Goal: Contribute content: Add original content to the website for others to see

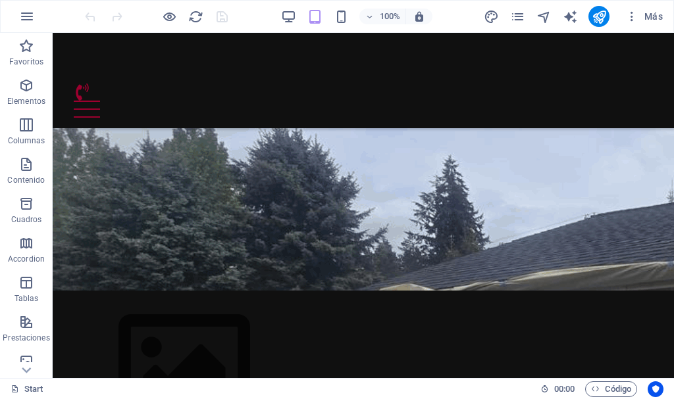
scroll to position [474, 0]
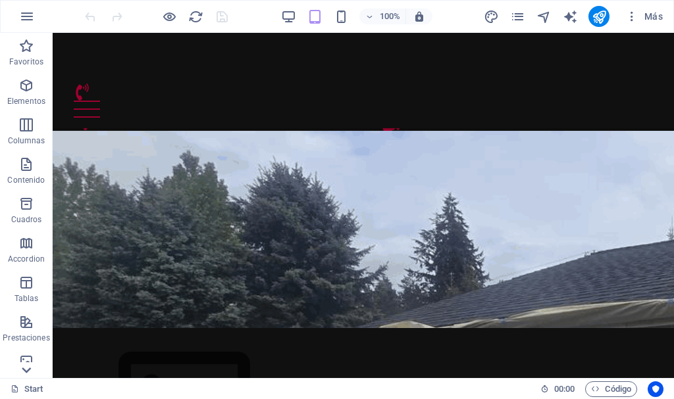
click at [26, 370] on icon at bounding box center [26, 370] width 18 height 18
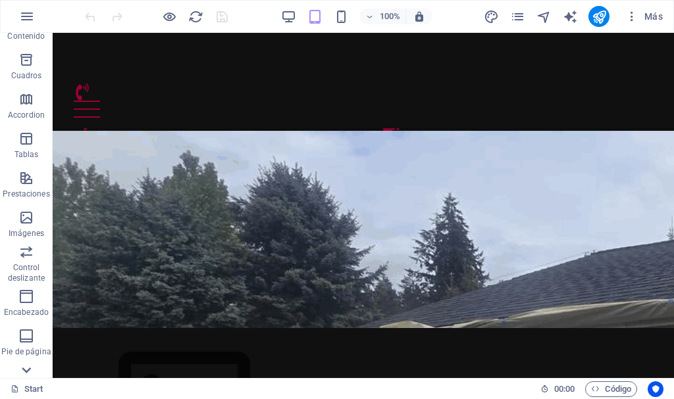
scroll to position [247, 0]
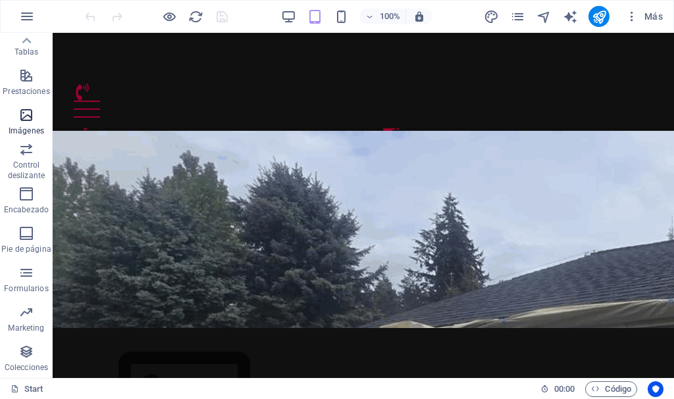
click at [28, 126] on p "Imágenes" at bounding box center [27, 131] width 36 height 11
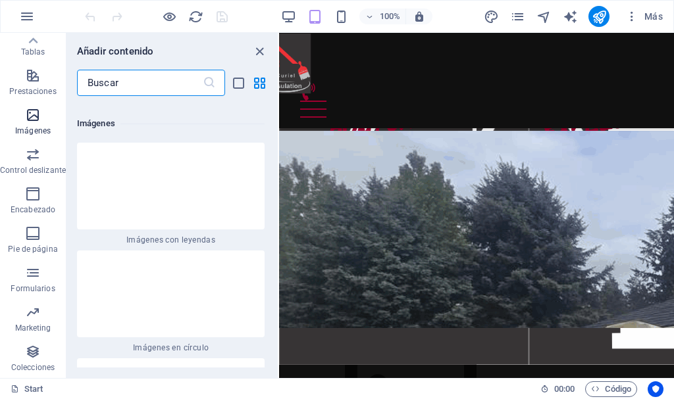
scroll to position [12173, 0]
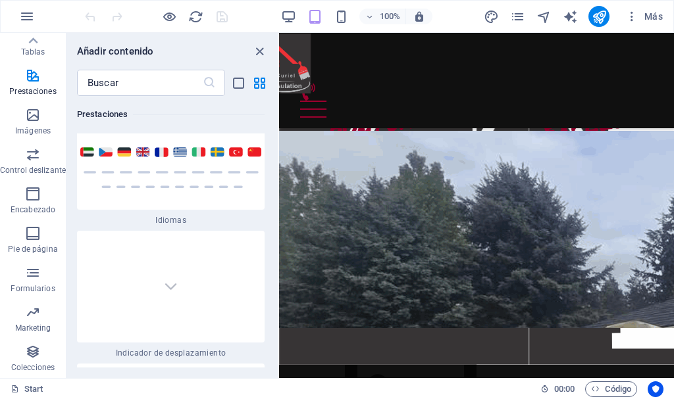
drag, startPoint x: 274, startPoint y: 224, endPoint x: 273, endPoint y: 239, distance: 14.5
click at [273, 239] on div "Favoritos 1 Star Cabecera 1 Star Contenedor Elementos 1 Star Cabecera 1 Star Te…" at bounding box center [171, 232] width 211 height 272
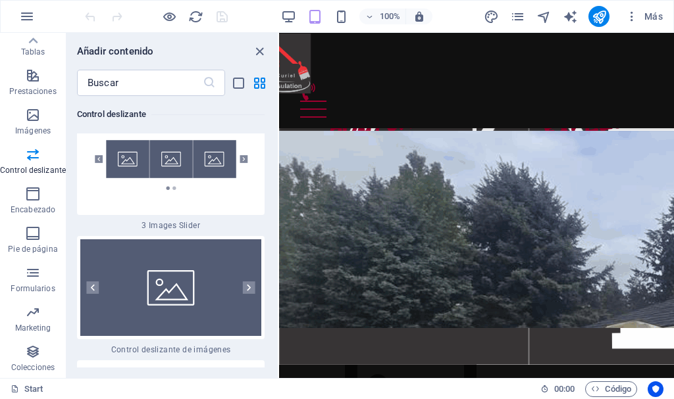
scroll to position [14913, 0]
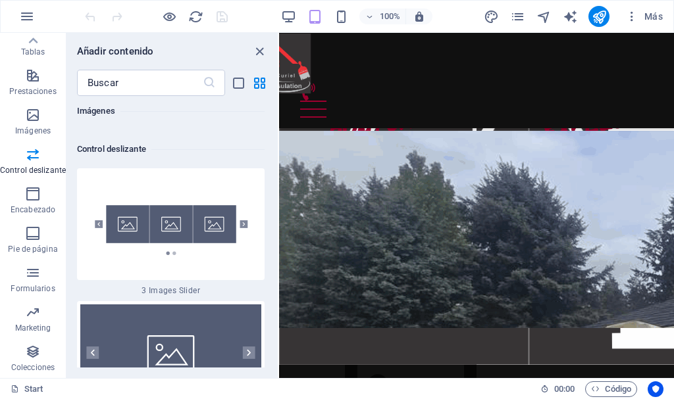
drag, startPoint x: 276, startPoint y: 226, endPoint x: 1, endPoint y: 221, distance: 275.0
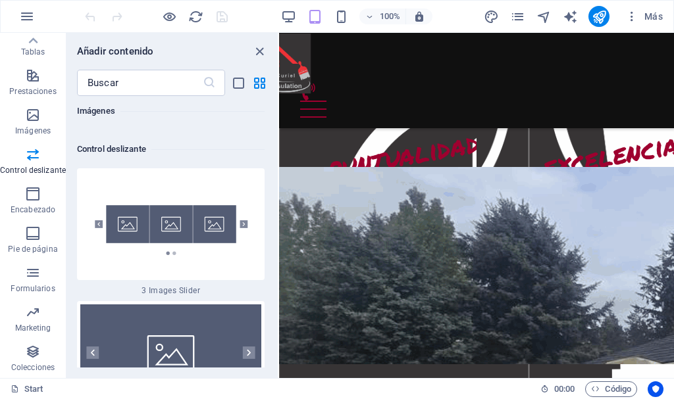
scroll to position [446, 0]
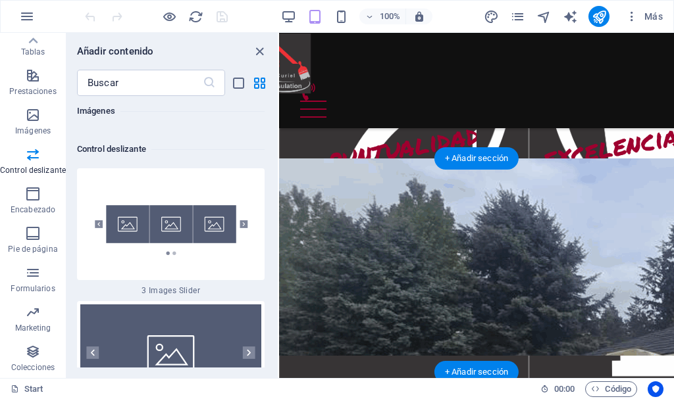
select select "px"
select select "ms"
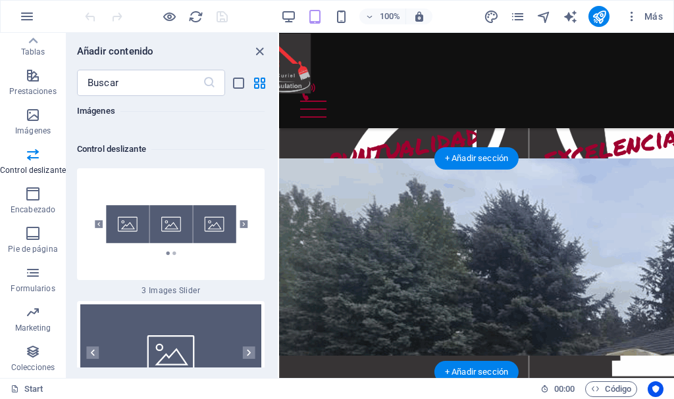
select select "s"
select select "progressive"
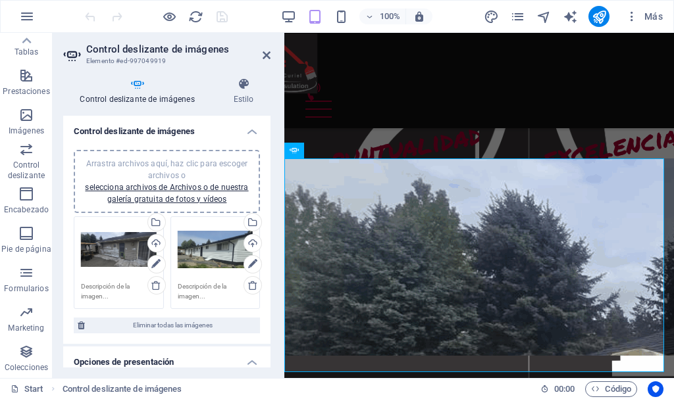
click at [297, 152] on icon at bounding box center [293, 151] width 9 height 16
click at [423, 148] on button at bounding box center [428, 151] width 16 height 16
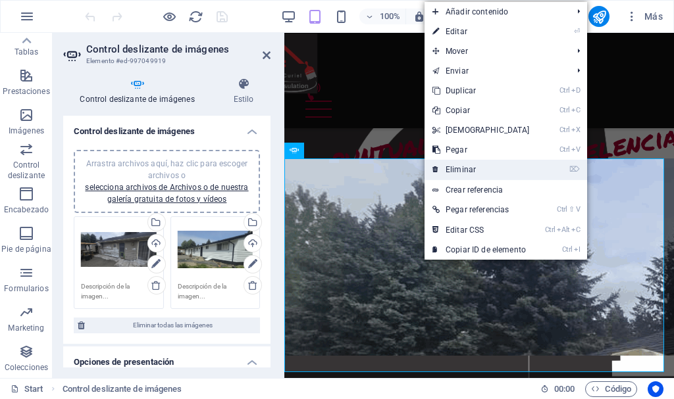
click at [493, 172] on link "⌦ Eliminar" at bounding box center [480, 170] width 113 height 20
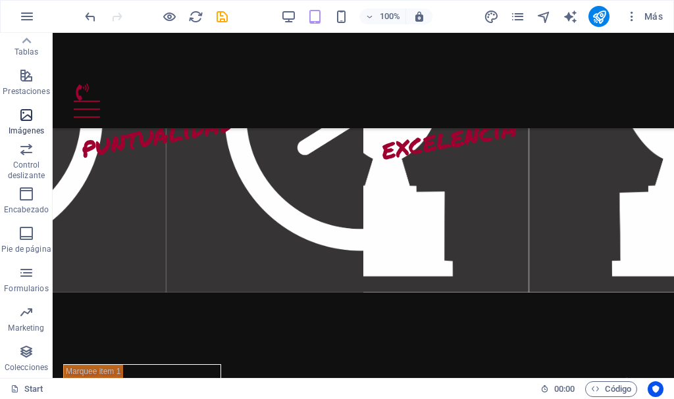
click at [34, 114] on icon "button" at bounding box center [26, 115] width 16 height 16
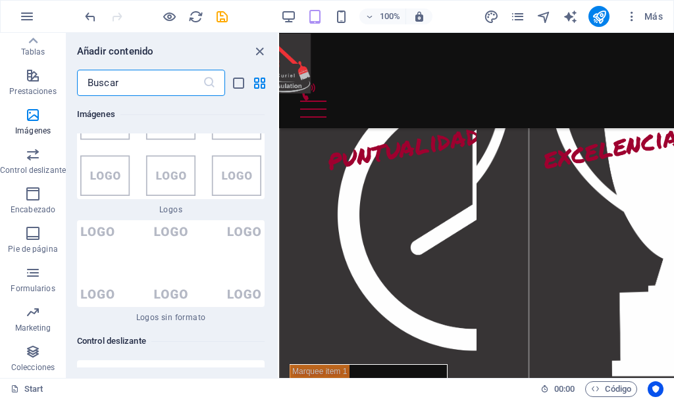
scroll to position [14849, 0]
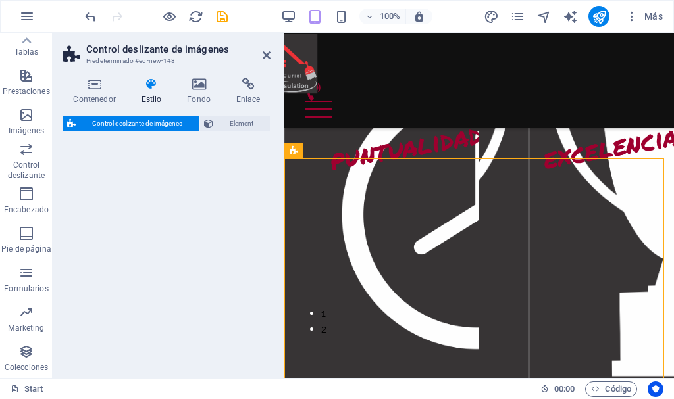
select select "rem"
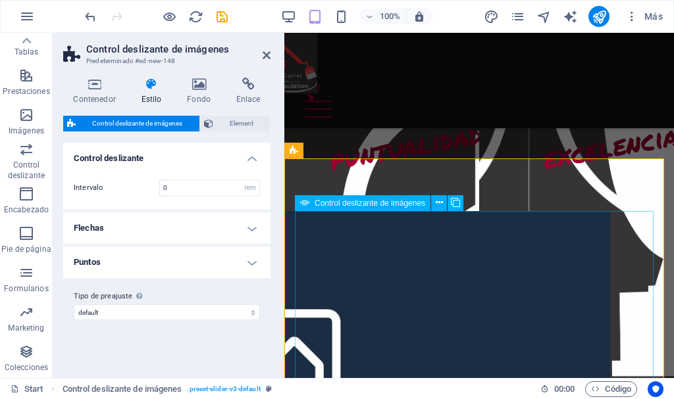
click at [401, 205] on span "Control deslizante de imágenes" at bounding box center [369, 203] width 111 height 8
select select "px"
select select "ms"
select select "s"
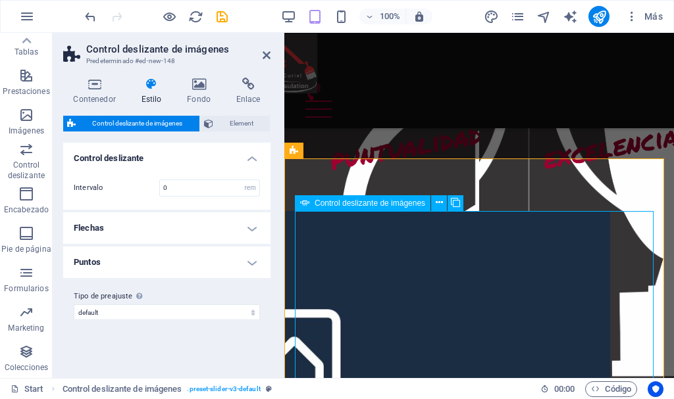
select select "progressive"
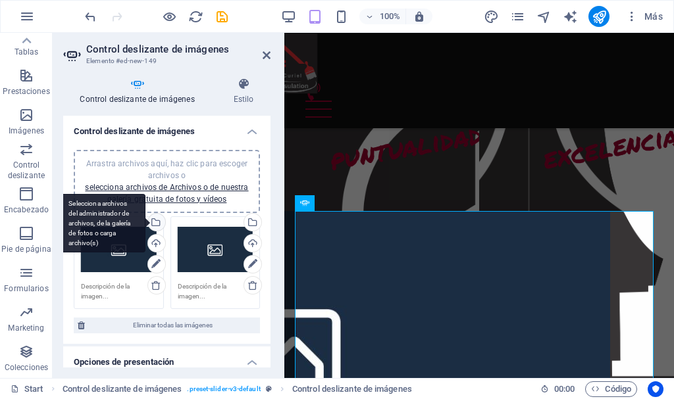
click at [157, 224] on div "Selecciona archivos del administrador de archivos, de la galería de fotos o car…" at bounding box center [155, 224] width 20 height 20
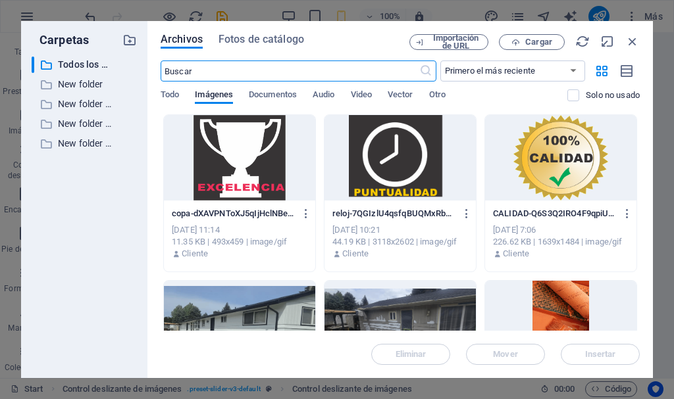
scroll to position [885, 0]
click at [350, 307] on div at bounding box center [399, 324] width 151 height 86
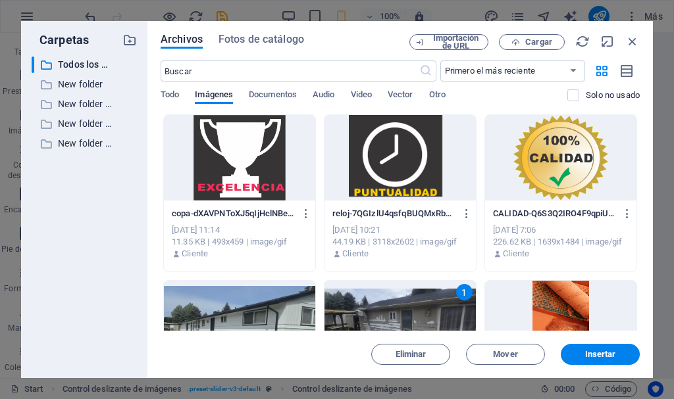
click at [350, 307] on div "1" at bounding box center [399, 324] width 151 height 86
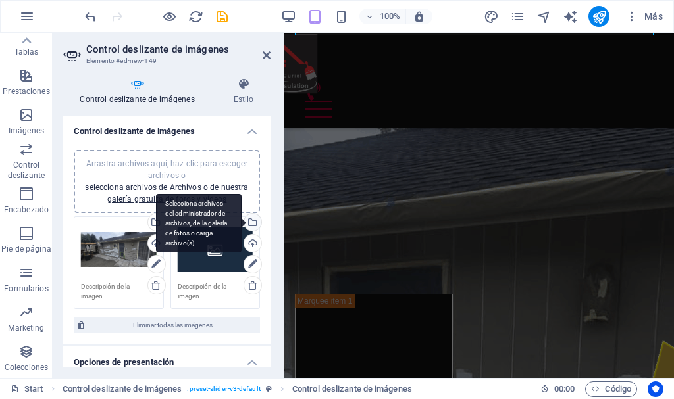
click at [251, 220] on div "Selecciona archivos del administrador de archivos, de la galería de fotos o car…" at bounding box center [251, 224] width 20 height 20
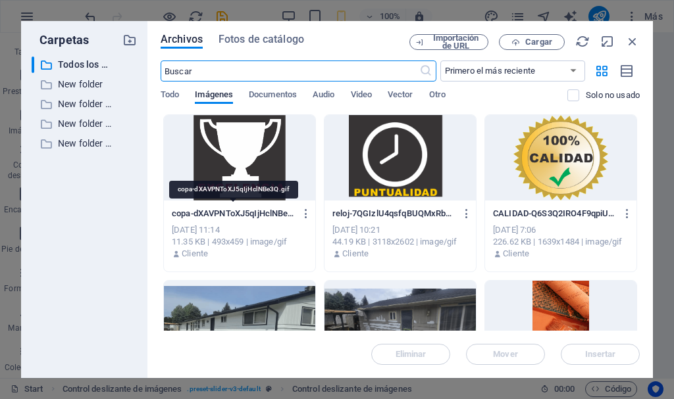
scroll to position [857, 0]
click at [264, 311] on div at bounding box center [239, 324] width 151 height 86
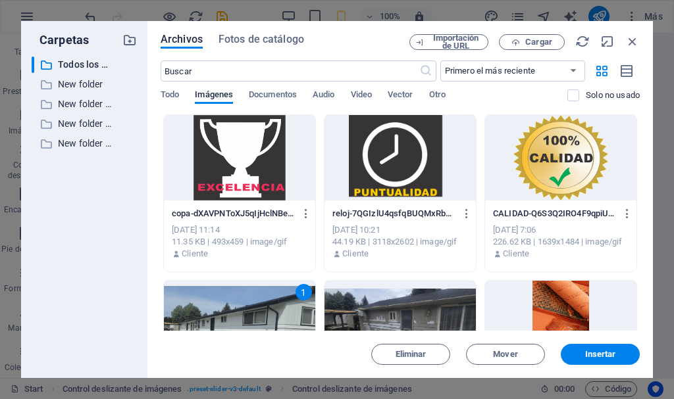
click at [264, 311] on div "1" at bounding box center [239, 324] width 151 height 86
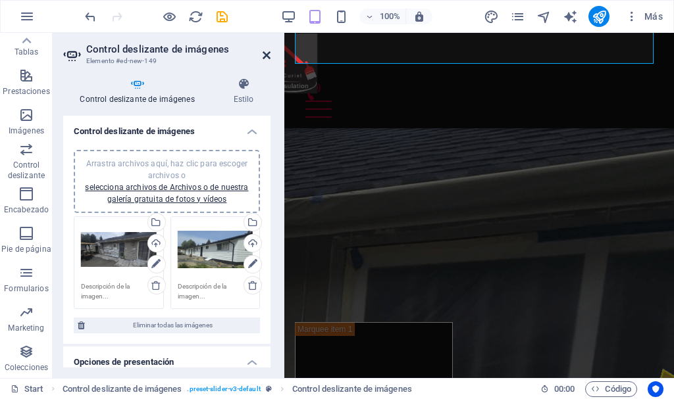
click at [266, 52] on icon at bounding box center [266, 55] width 8 height 11
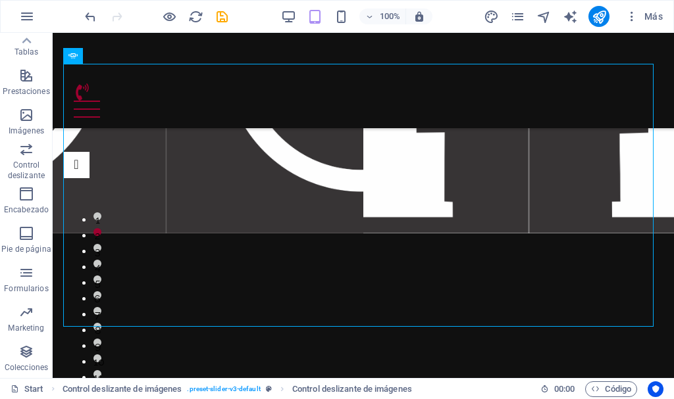
scroll to position [593, 0]
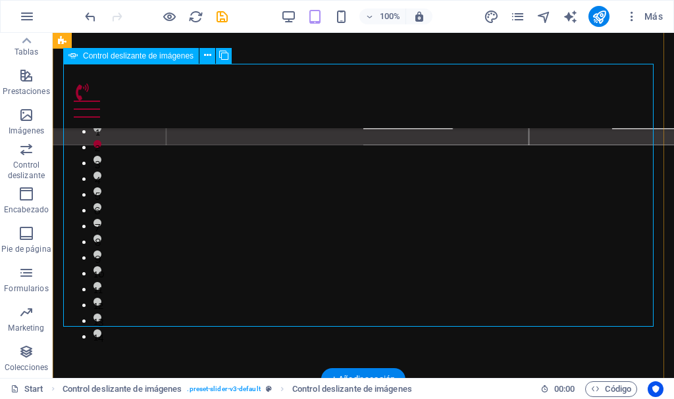
click at [89, 90] on button "Image Slider" at bounding box center [76, 77] width 26 height 26
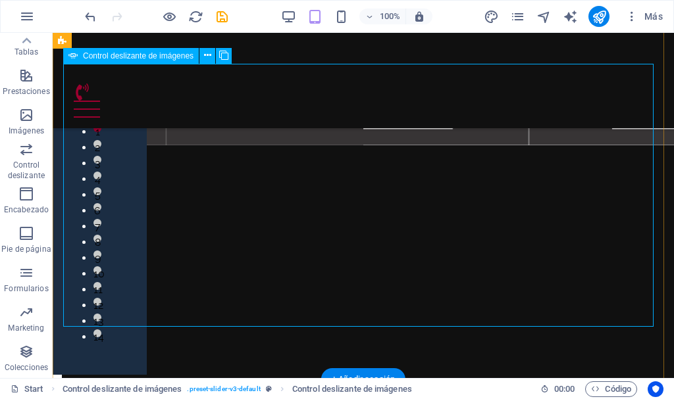
click at [89, 90] on button "Image Slider" at bounding box center [76, 77] width 26 height 26
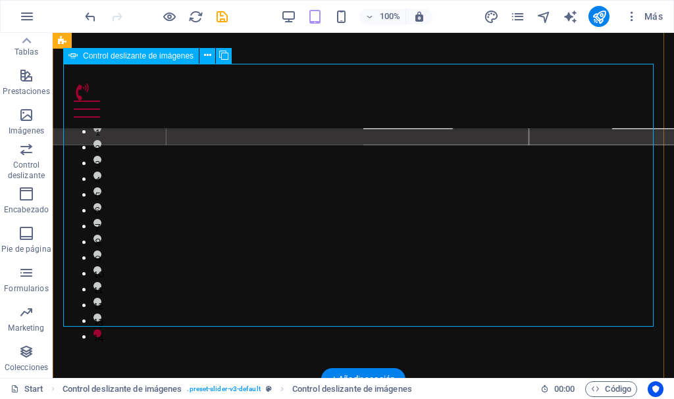
click at [89, 90] on button "Image Slider" at bounding box center [76, 77] width 26 height 26
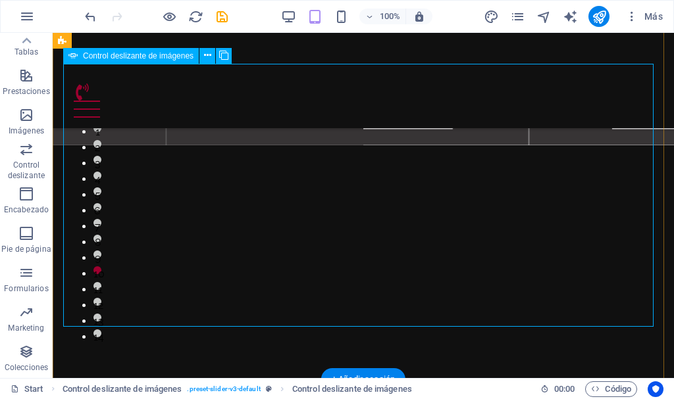
select select "px"
select select "ms"
select select "s"
select select "progressive"
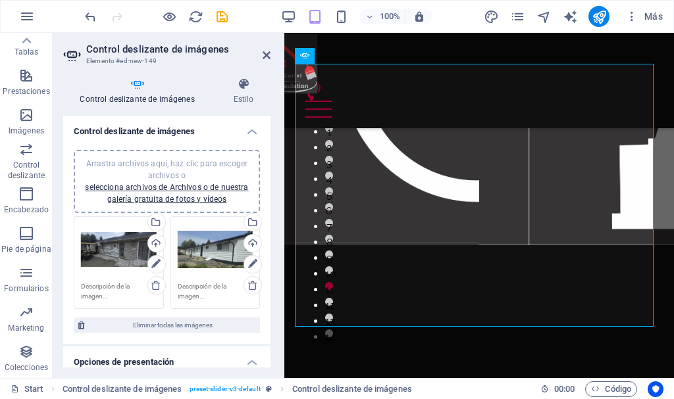
drag, startPoint x: 267, startPoint y: 166, endPoint x: 267, endPoint y: 200, distance: 34.2
click at [267, 200] on div "Arrastra archivos aquí, haz clic para escoger archivos o selecciona archivos de…" at bounding box center [166, 241] width 207 height 205
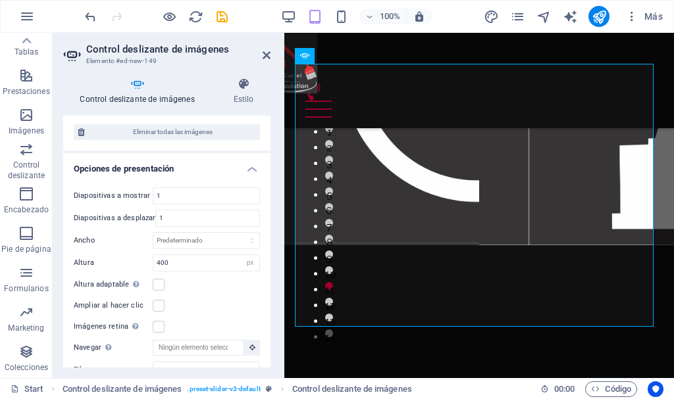
scroll to position [52, 0]
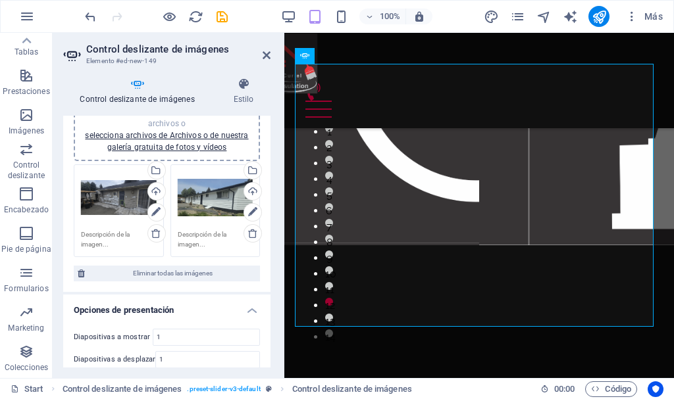
click at [265, 149] on div "Arrastra archivos aquí, haz clic para escoger archivos o selecciona archivos de…" at bounding box center [166, 189] width 207 height 205
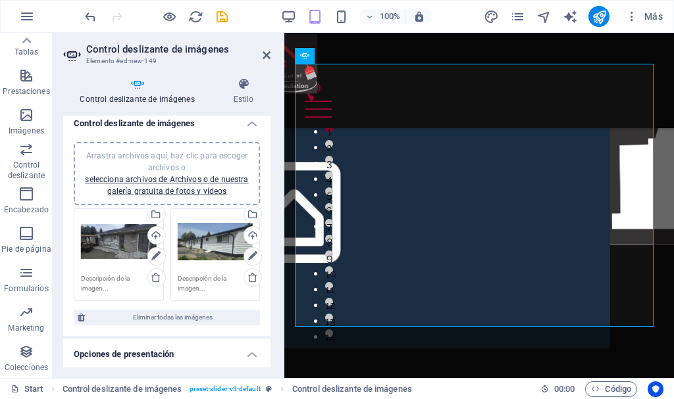
scroll to position [0, 0]
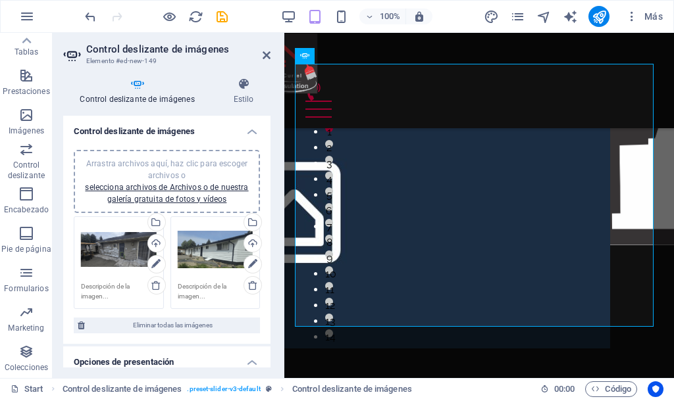
click at [252, 134] on h4 "Control deslizante de imágenes" at bounding box center [166, 128] width 207 height 24
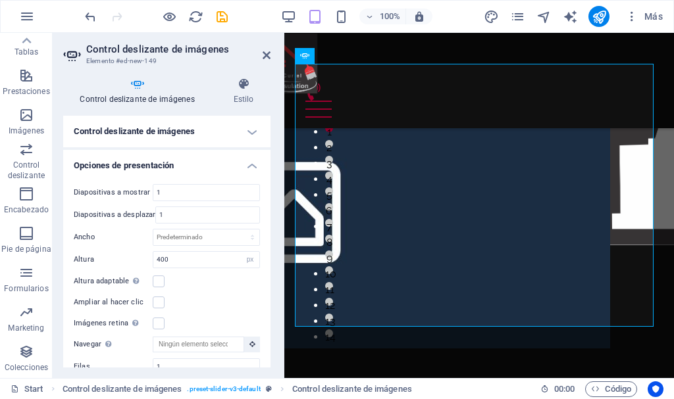
click at [249, 132] on h4 "Control deslizante de imágenes" at bounding box center [166, 132] width 207 height 32
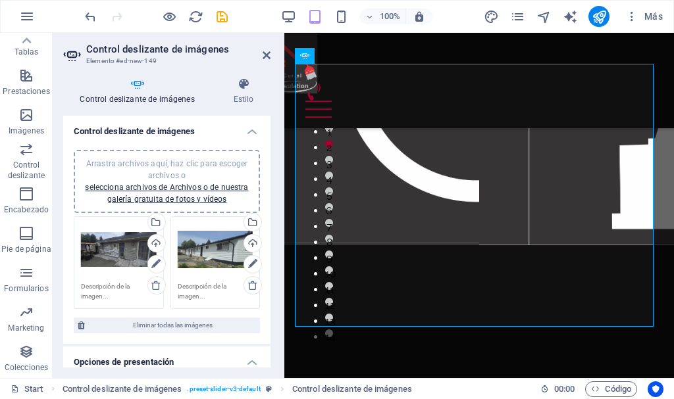
click at [187, 286] on textarea at bounding box center [216, 292] width 76 height 20
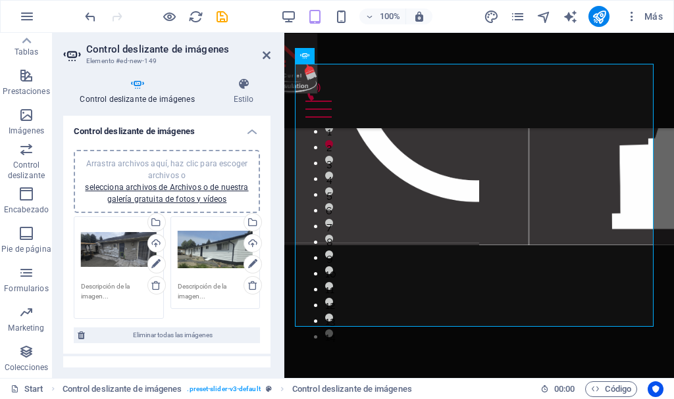
click at [109, 287] on textarea at bounding box center [119, 297] width 76 height 30
drag, startPoint x: 108, startPoint y: 295, endPoint x: 74, endPoint y: 282, distance: 36.0
click at [71, 282] on div "Arrastra archivos aquí, haz clic para escoger archivos o selecciona archivos de…" at bounding box center [118, 267] width 97 height 109
drag, startPoint x: 82, startPoint y: 284, endPoint x: 134, endPoint y: 309, distance: 57.7
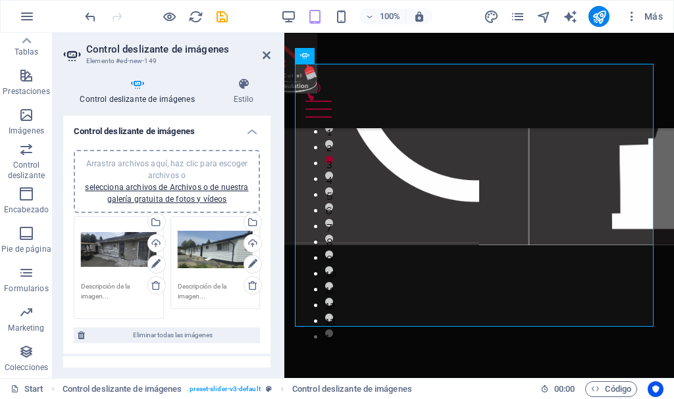
click at [134, 309] on textarea at bounding box center [119, 297] width 76 height 30
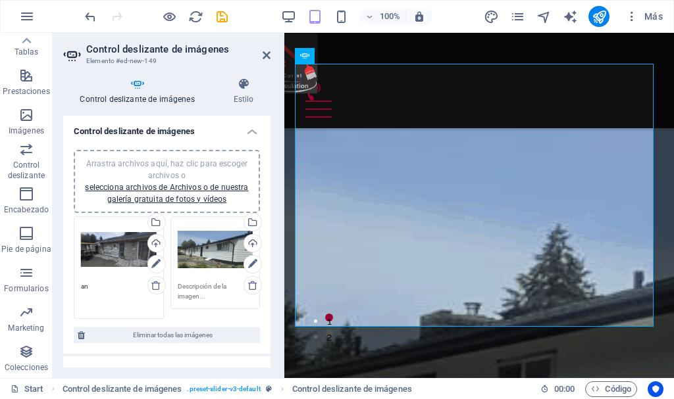
type textarea "a"
type textarea "ANTES"
click at [224, 298] on textarea at bounding box center [216, 297] width 76 height 30
click at [214, 252] on div "Arrastra archivos aquí, haz clic para escoger archivos o selecciona archivos de…" at bounding box center [216, 250] width 76 height 53
type textarea "DESPUES"
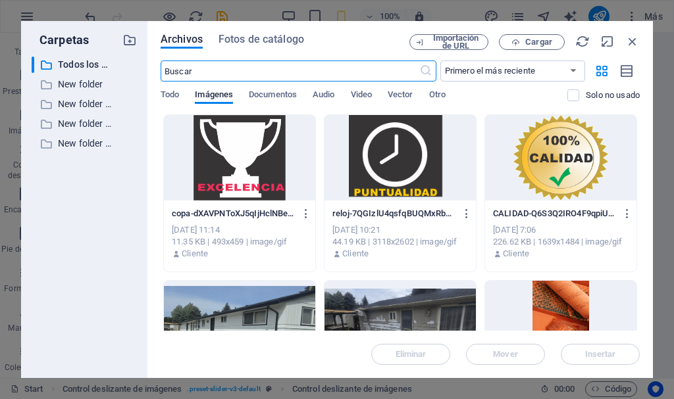
scroll to position [885, 0]
click at [634, 40] on icon "button" at bounding box center [632, 41] width 14 height 14
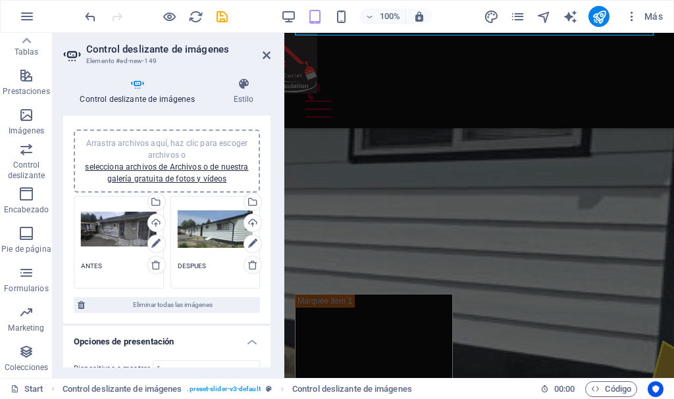
scroll to position [0, 0]
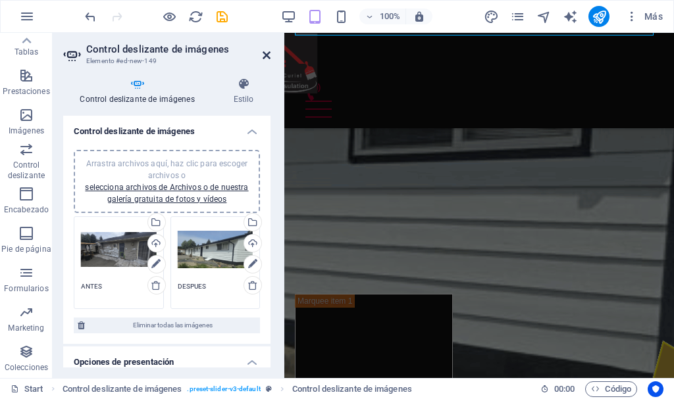
click at [266, 54] on icon at bounding box center [266, 55] width 8 height 11
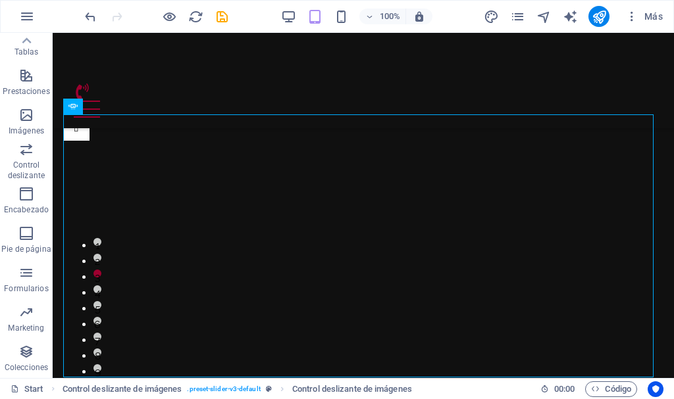
scroll to position [582, 0]
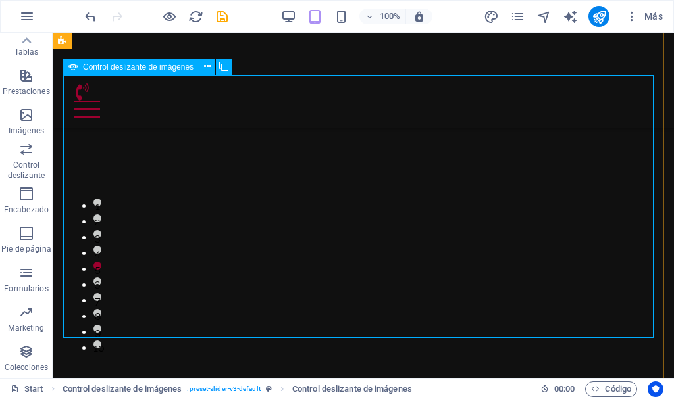
click at [75, 66] on icon at bounding box center [72, 67] width 9 height 16
select select "px"
select select "ms"
select select "s"
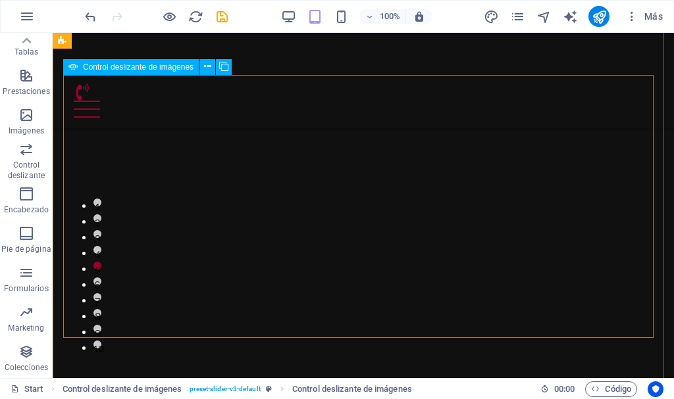
select select "progressive"
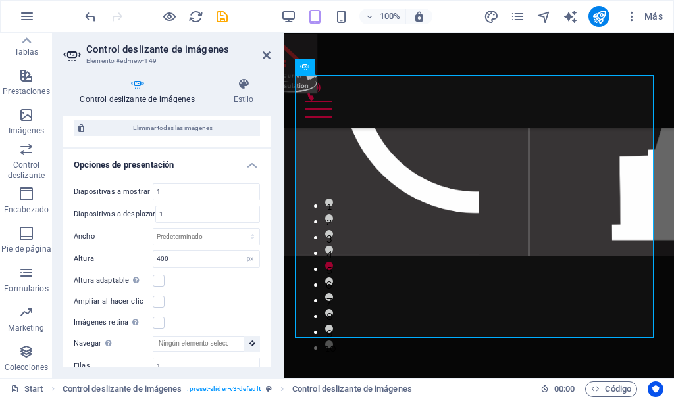
scroll to position [206, 0]
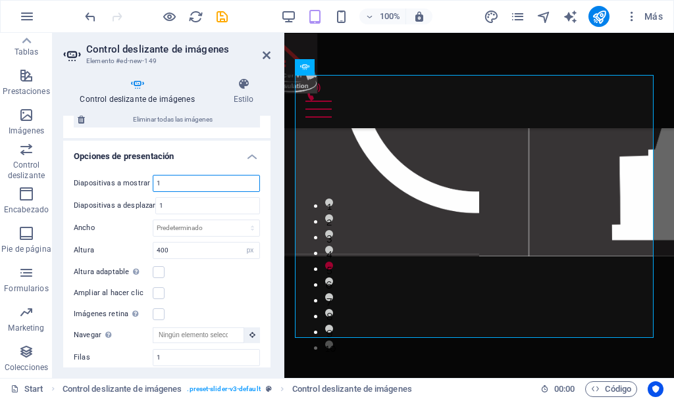
click at [175, 182] on input "1" at bounding box center [206, 184] width 106 height 16
drag, startPoint x: 175, startPoint y: 182, endPoint x: 140, endPoint y: 182, distance: 34.9
click at [140, 182] on div "Diapositivas a mostrar 1" at bounding box center [167, 183] width 186 height 17
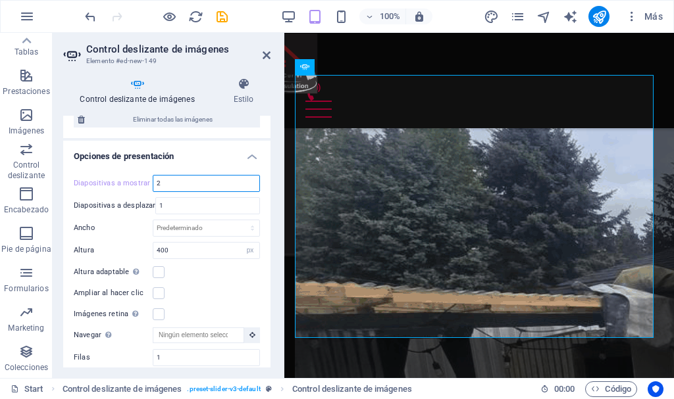
drag, startPoint x: 175, startPoint y: 186, endPoint x: 139, endPoint y: 180, distance: 36.0
click at [139, 180] on div "Diapositivas a mostrar 2" at bounding box center [167, 183] width 186 height 17
type input "1"
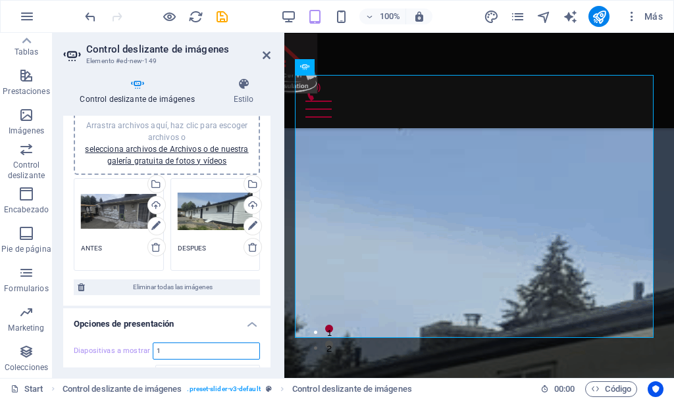
scroll to position [0, 0]
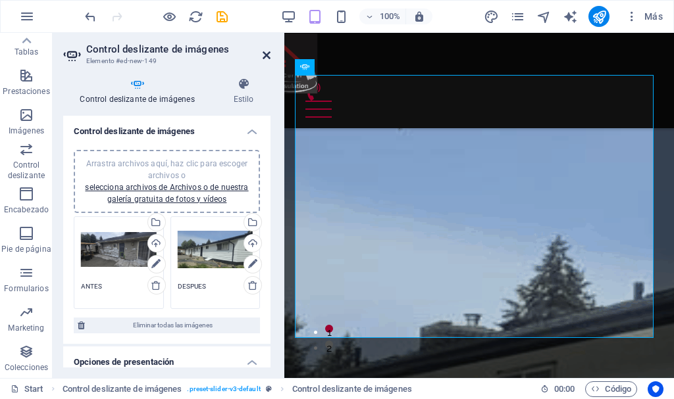
click at [264, 53] on icon at bounding box center [266, 55] width 8 height 11
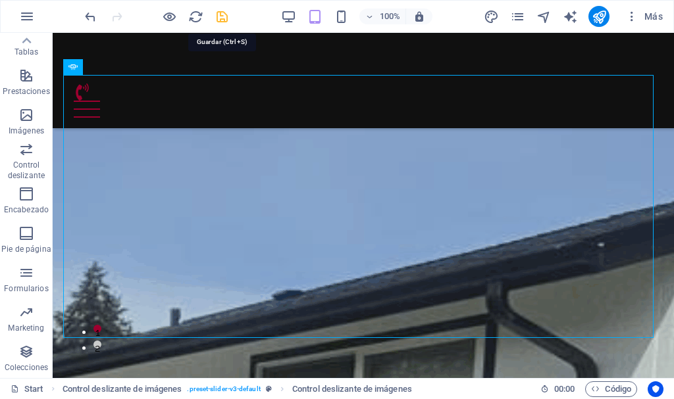
click at [223, 16] on icon "save" at bounding box center [221, 16] width 15 height 15
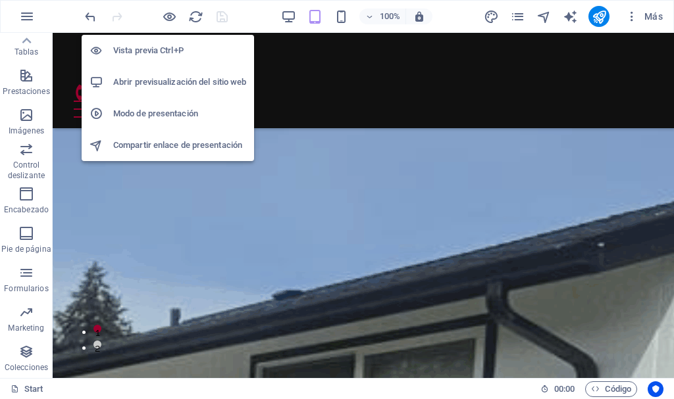
click at [185, 81] on h6 "Abrir previsualización del sitio web" at bounding box center [179, 82] width 133 height 16
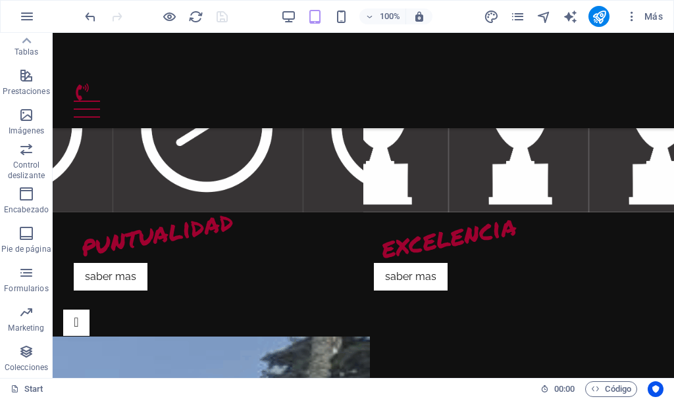
scroll to position [357, 0]
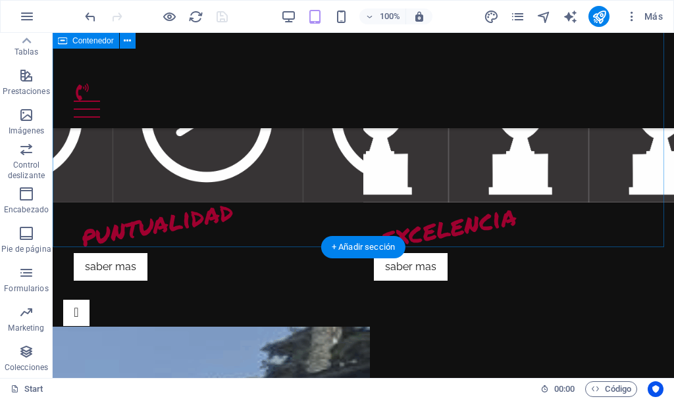
click at [363, 202] on div "quienes somos somos una compañia con mas de una decada de experiencia contamos …" at bounding box center [363, 105] width 621 height 285
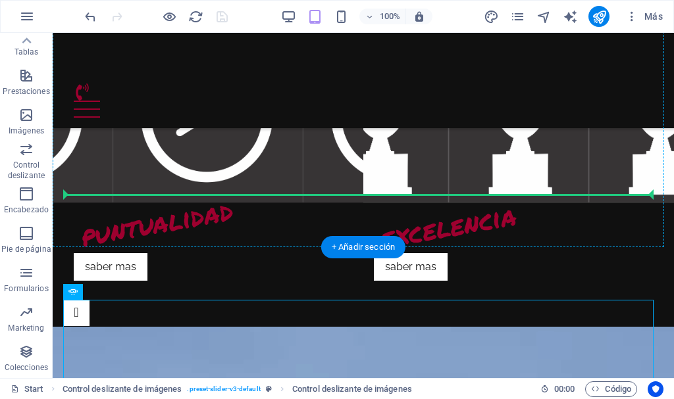
drag, startPoint x: 357, startPoint y: 326, endPoint x: 351, endPoint y: 187, distance: 138.9
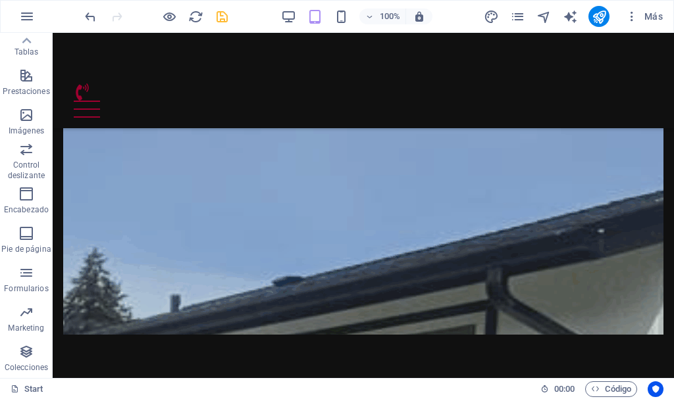
scroll to position [460, 0]
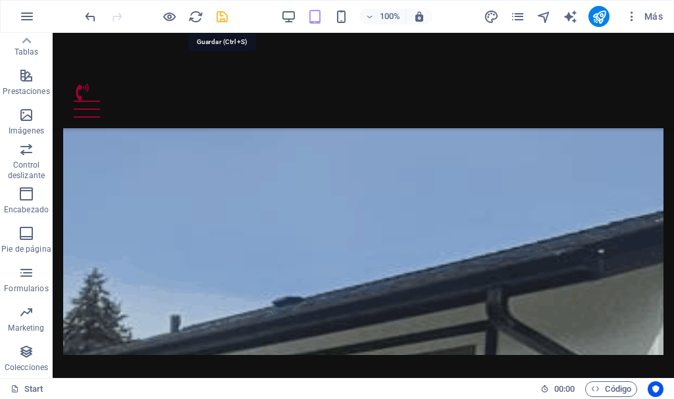
click at [222, 16] on icon "save" at bounding box center [221, 16] width 15 height 15
checkbox input "false"
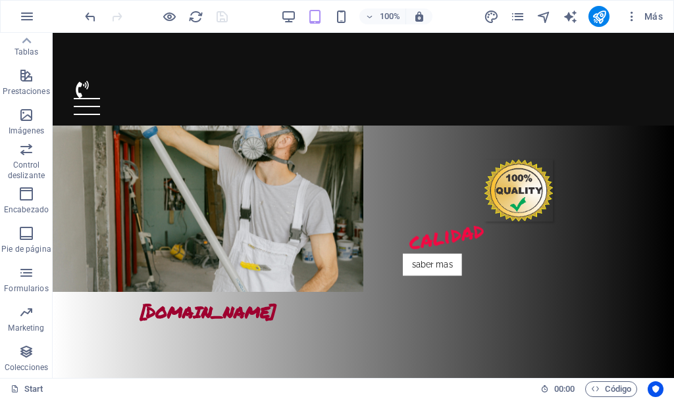
scroll to position [0, 0]
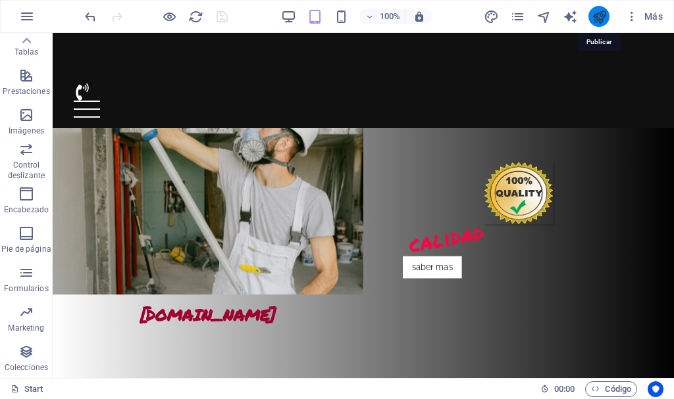
click at [600, 17] on icon "publish" at bounding box center [598, 16] width 15 height 15
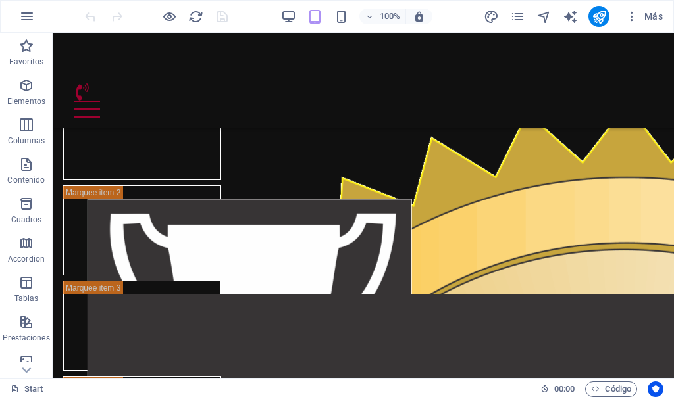
scroll to position [1172, 0]
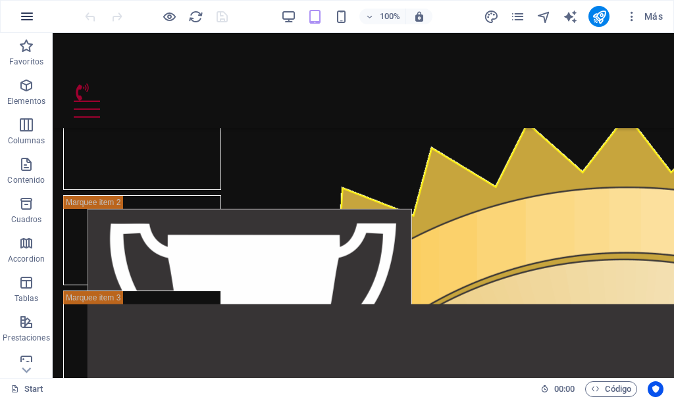
click at [28, 14] on icon "button" at bounding box center [27, 17] width 16 height 16
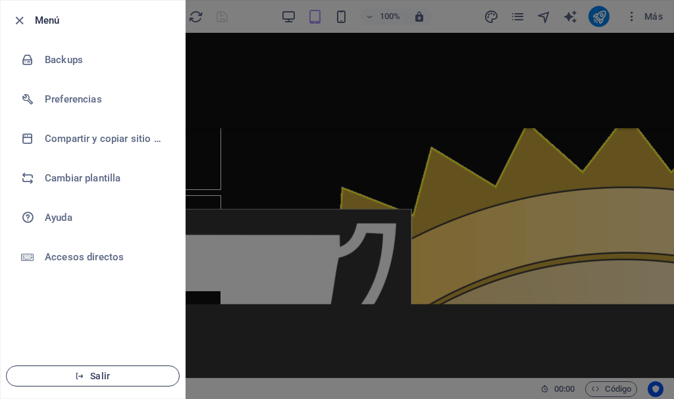
click at [127, 370] on button "Salir" at bounding box center [93, 376] width 174 height 21
